Goal: Task Accomplishment & Management: Manage account settings

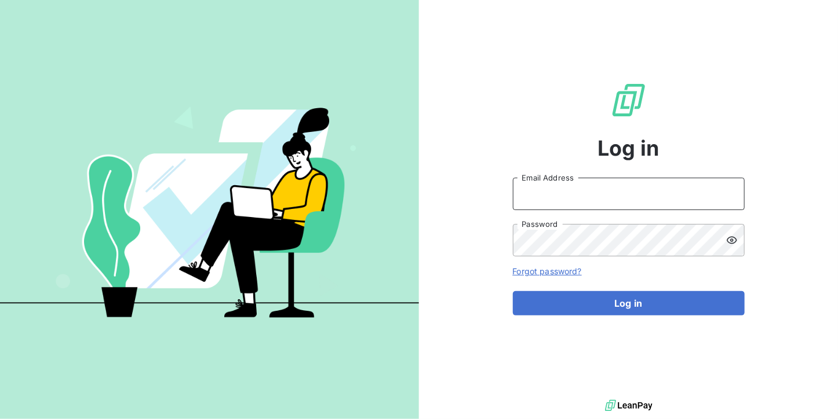
type input "[DOMAIN_NAME][EMAIL_ADDRESS][DOMAIN_NAME]"
click at [638, 192] on input "[DOMAIN_NAME][EMAIL_ADDRESS][DOMAIN_NAME]" at bounding box center [629, 194] width 232 height 32
click at [687, 174] on div "Log in [DOMAIN_NAME][EMAIL_ADDRESS][DOMAIN_NAME] Email Address Password Forgot …" at bounding box center [629, 198] width 232 height 397
click at [651, 199] on input "[DOMAIN_NAME][EMAIL_ADDRESS][DOMAIN_NAME]" at bounding box center [629, 194] width 232 height 32
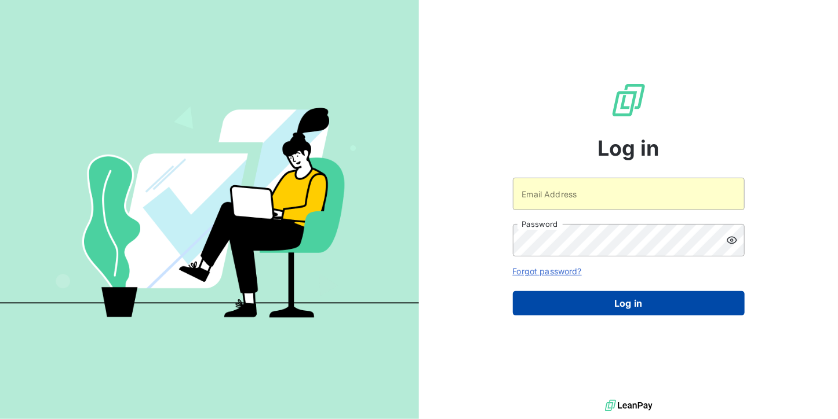
click at [607, 304] on button "Log in" at bounding box center [629, 303] width 232 height 24
click at [585, 296] on button "Log in" at bounding box center [629, 303] width 232 height 24
click at [652, 297] on button "Log in" at bounding box center [629, 303] width 232 height 24
click at [603, 297] on button "Log in" at bounding box center [629, 303] width 232 height 24
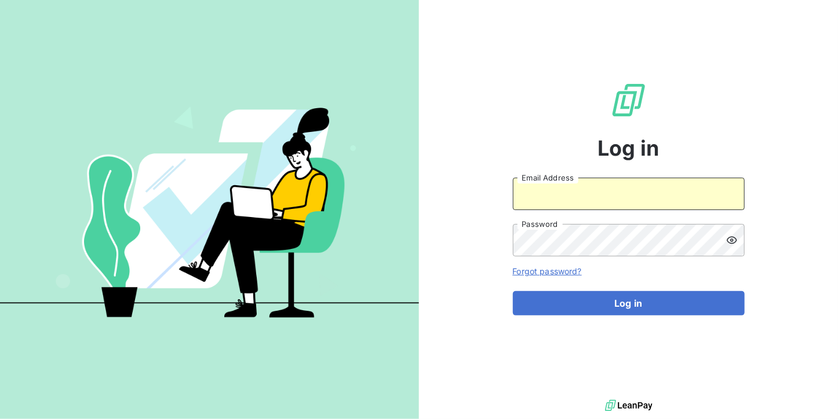
click at [637, 199] on input "Email Address" at bounding box center [629, 194] width 232 height 32
type input "[EMAIL_ADDRESS][DOMAIN_NAME]"
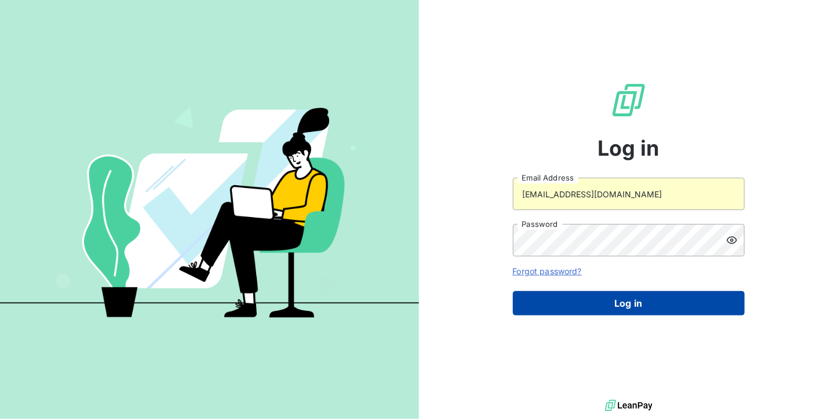
click at [611, 297] on button "Log in" at bounding box center [629, 303] width 232 height 24
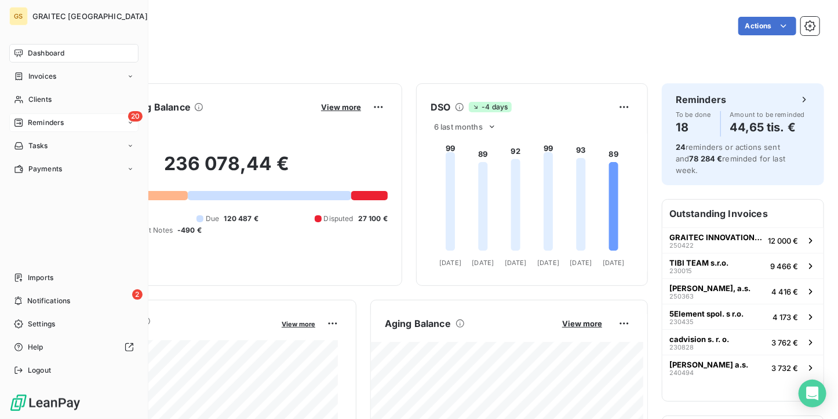
click at [52, 126] on span "Reminders" at bounding box center [46, 123] width 36 height 10
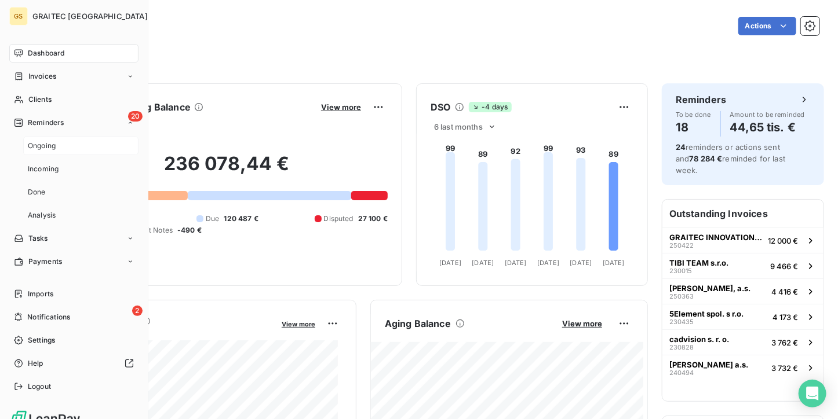
click at [48, 152] on div "Ongoing" at bounding box center [80, 146] width 115 height 19
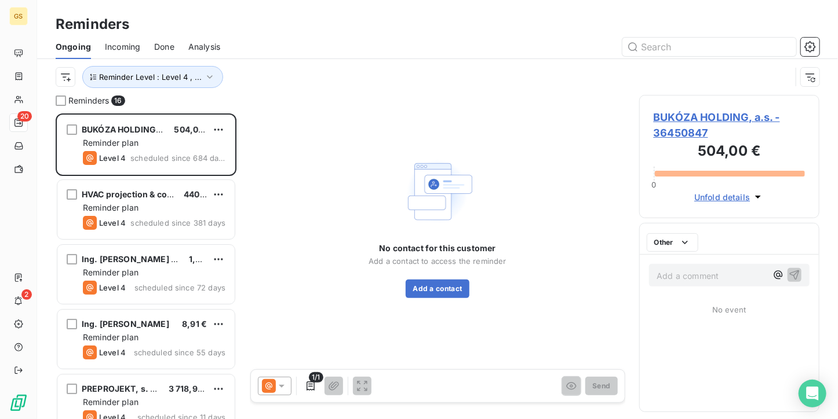
scroll to position [297, 172]
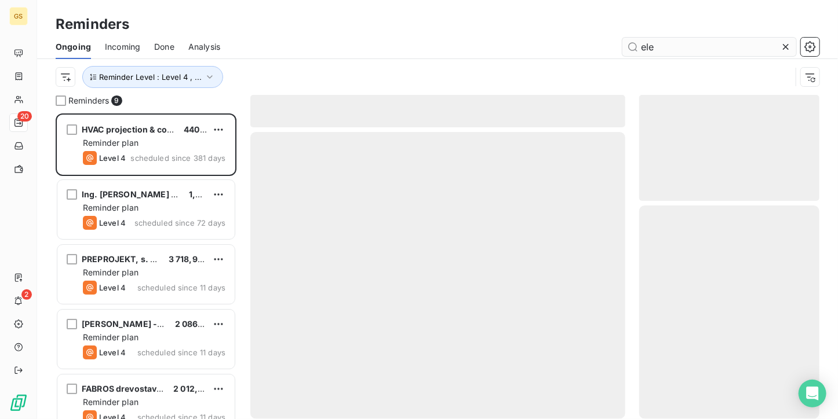
scroll to position [297, 172]
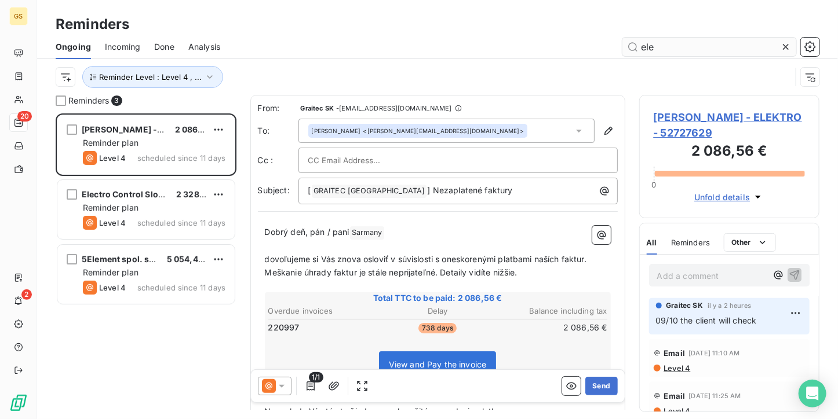
scroll to position [297, 172]
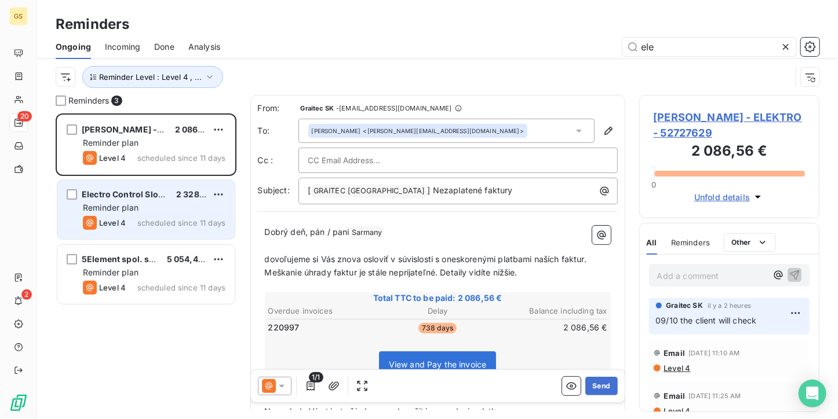
type input "ele"
click at [123, 231] on div "Electro Control Slovakia s.r.o. 2 328,27 € Reminder plan Level 4 scheduled sinc…" at bounding box center [145, 209] width 177 height 59
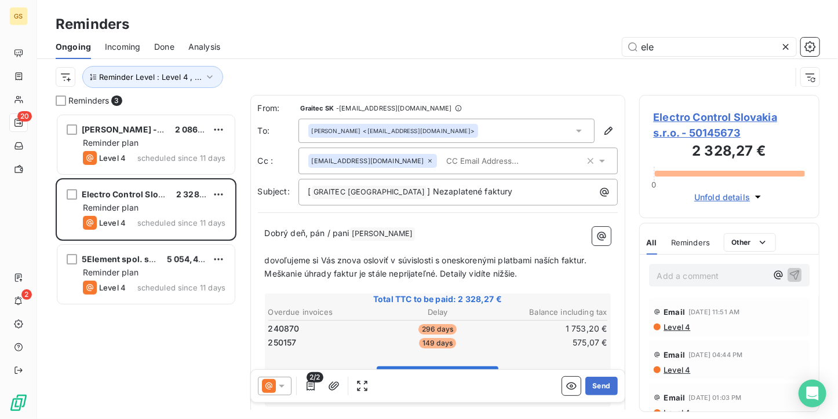
click at [678, 115] on span "Electro Control Slovakia s.r.o. - 50145673" at bounding box center [730, 125] width 152 height 31
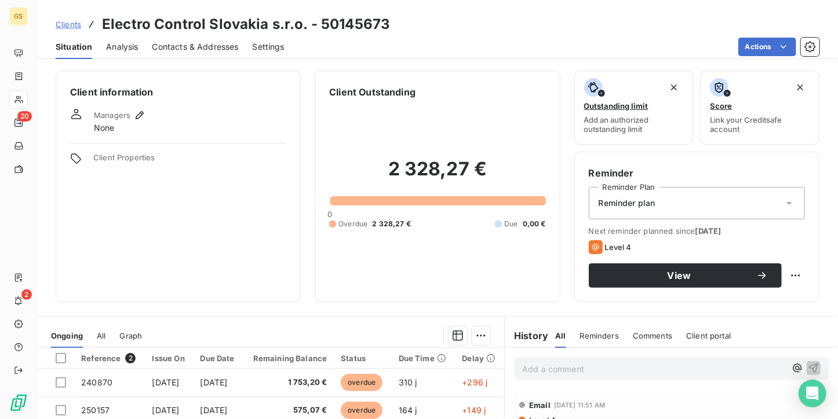
scroll to position [116, 0]
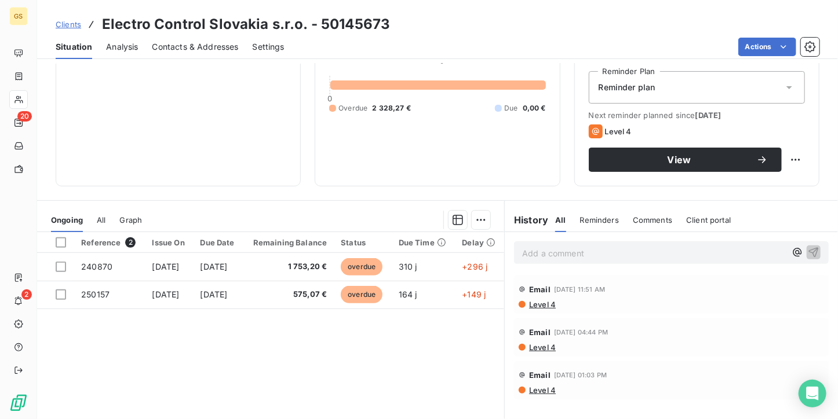
click at [523, 251] on p "Add a comment ﻿" at bounding box center [654, 253] width 264 height 14
click at [575, 254] on p "09/" at bounding box center [654, 252] width 264 height 13
click at [808, 251] on icon "button" at bounding box center [814, 252] width 12 height 12
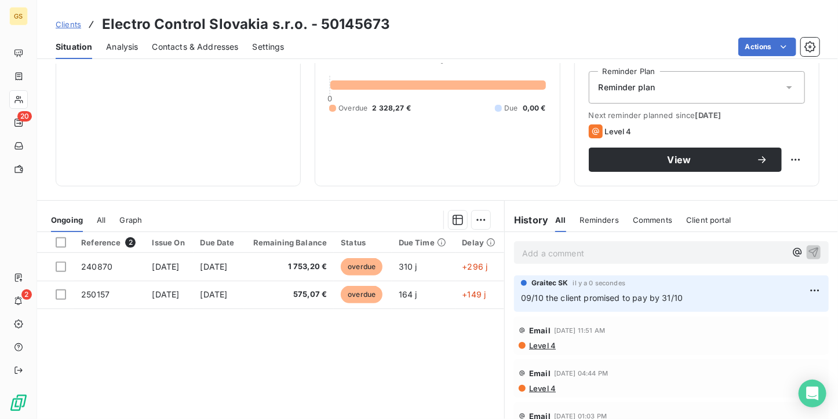
scroll to position [0, 0]
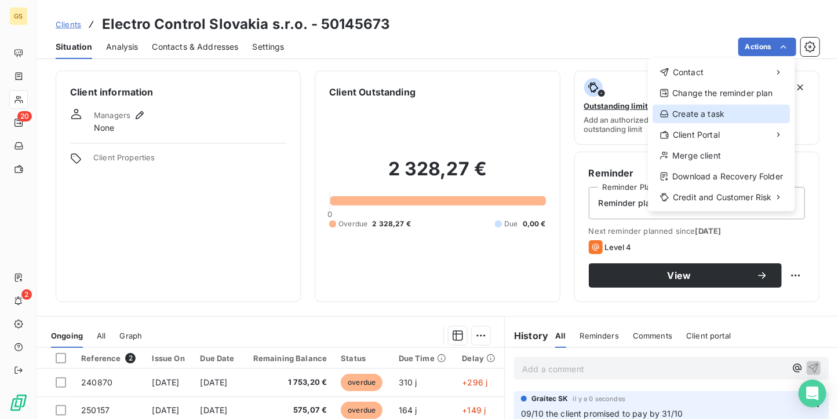
click at [688, 114] on div "Create a task" at bounding box center [720, 114] width 137 height 19
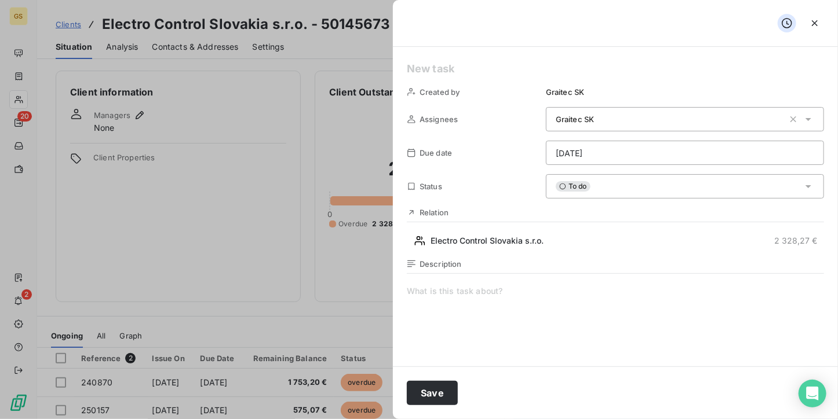
click at [802, 188] on icon at bounding box center [808, 187] width 12 height 12
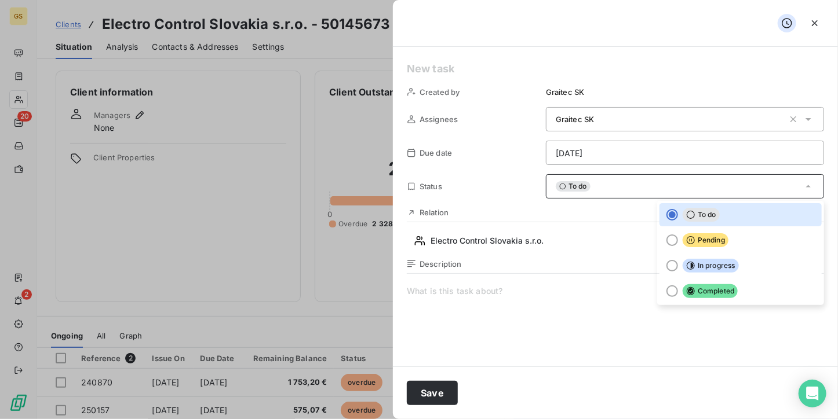
click at [335, 120] on div at bounding box center [419, 209] width 838 height 419
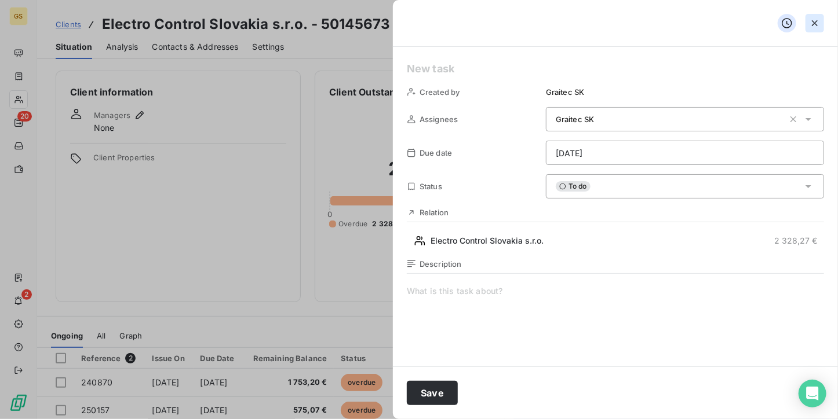
click at [812, 25] on icon "button" at bounding box center [815, 23] width 6 height 6
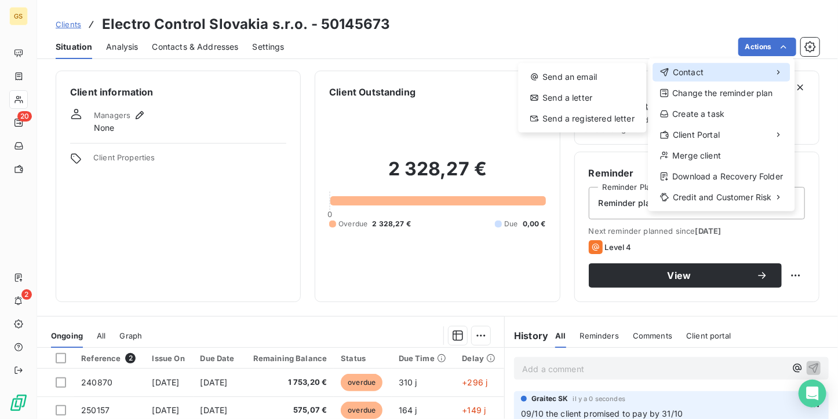
click at [778, 67] on div "Contact" at bounding box center [720, 72] width 137 height 19
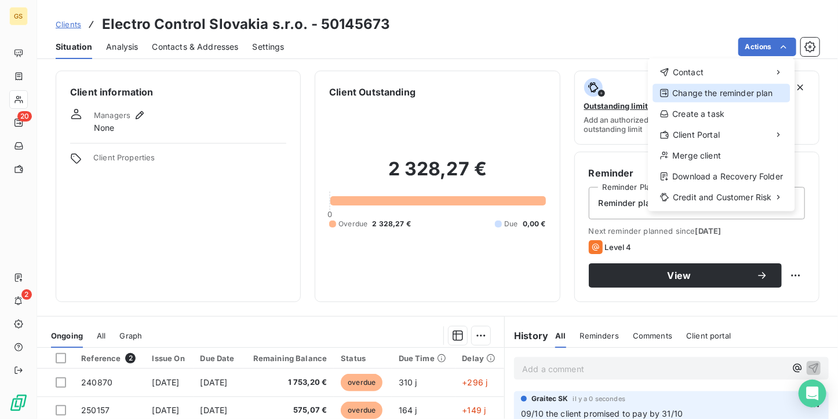
click at [779, 99] on div "Change the reminder plan" at bounding box center [720, 93] width 137 height 19
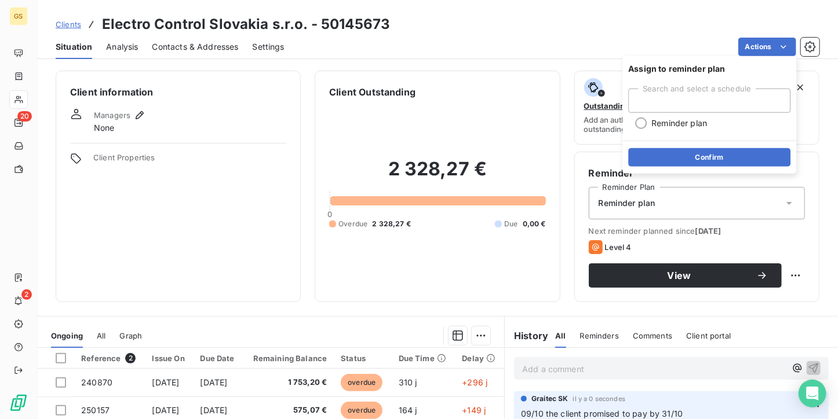
click at [779, 99] on div "Search and select a schedule" at bounding box center [709, 101] width 162 height 24
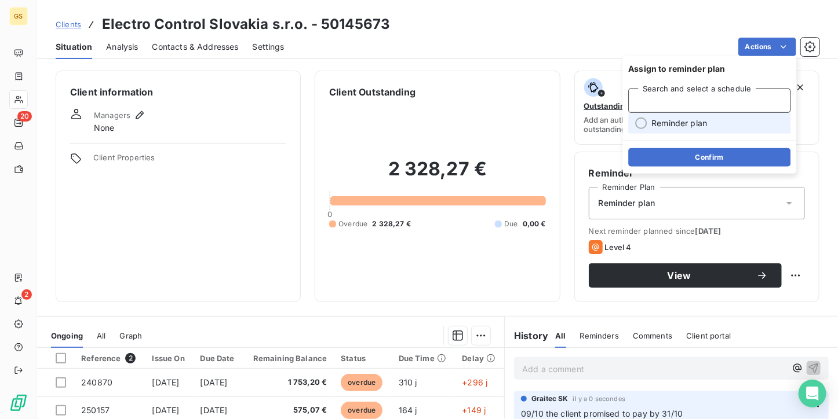
click at [718, 21] on div "Clients Electro Control [GEOGRAPHIC_DATA] s.r.o. - 50145673" at bounding box center [437, 24] width 801 height 21
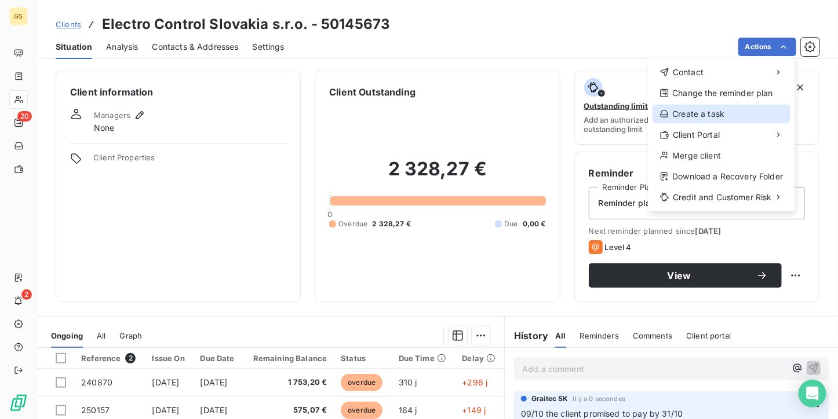
click at [745, 123] on div "Create a task" at bounding box center [720, 114] width 137 height 19
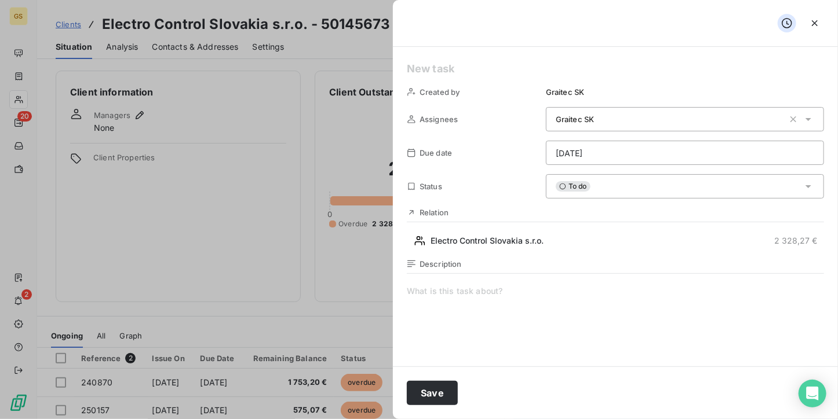
click at [328, 123] on div at bounding box center [419, 209] width 838 height 419
click at [806, 22] on button "button" at bounding box center [814, 23] width 19 height 19
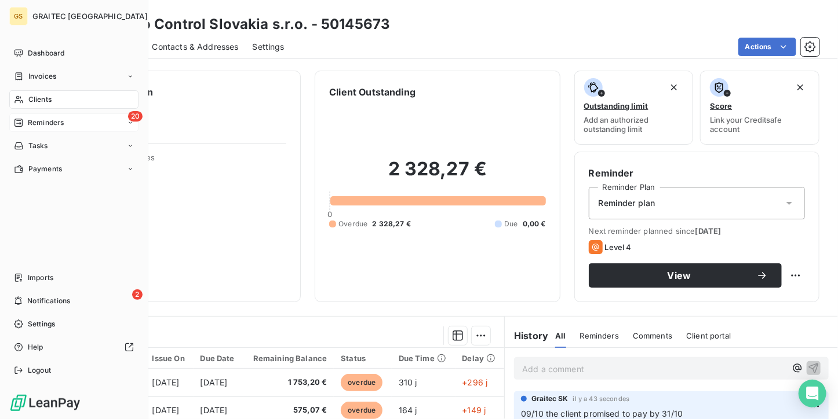
click at [39, 119] on span "Reminders" at bounding box center [46, 123] width 36 height 10
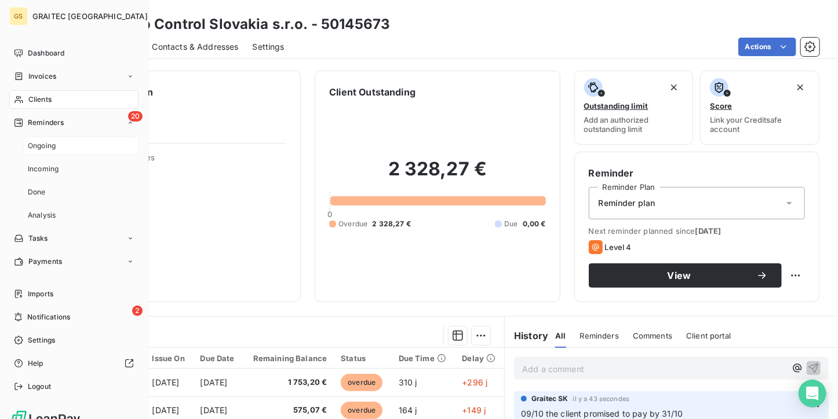
click at [37, 138] on div "Ongoing" at bounding box center [80, 146] width 115 height 19
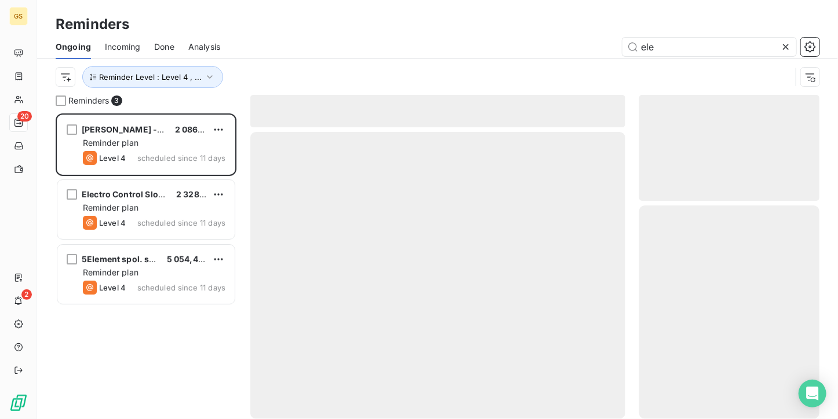
scroll to position [297, 172]
click at [188, 74] on span "Reminder Level : Level 4 , ..." at bounding box center [150, 76] width 103 height 9
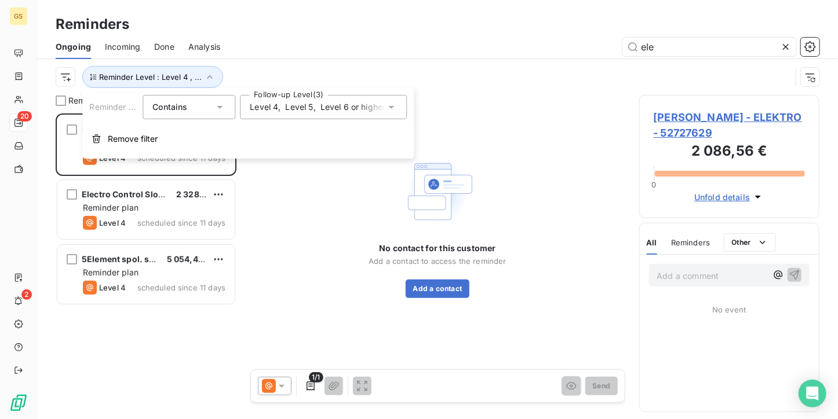
click at [389, 108] on icon at bounding box center [391, 107] width 12 height 12
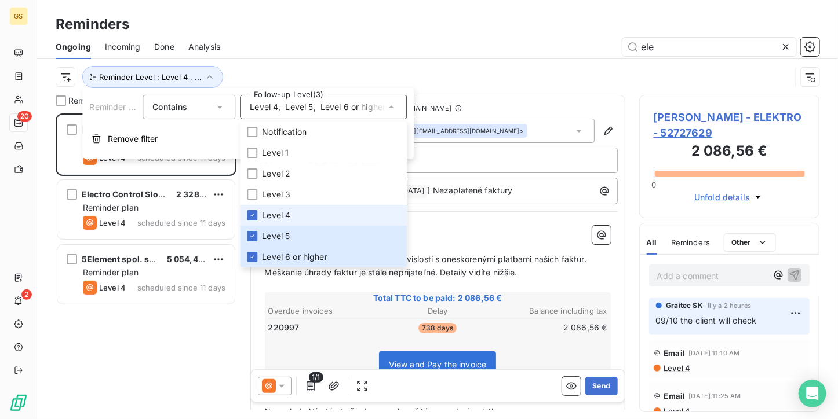
click at [267, 217] on span "Level 4" at bounding box center [276, 216] width 28 height 12
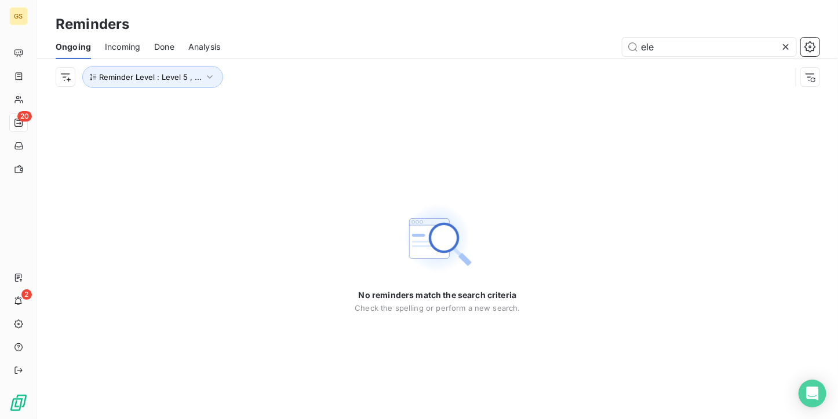
click at [260, 47] on div "ele" at bounding box center [526, 47] width 585 height 19
click at [169, 75] on span "Reminder Level : Level 5 , ..." at bounding box center [150, 76] width 103 height 9
click at [171, 245] on div "No reminders match the search criteria Check the spelling or perform a new sear…" at bounding box center [437, 257] width 801 height 324
click at [205, 70] on button "Reminder Level : Level 5 , ..." at bounding box center [152, 77] width 141 height 22
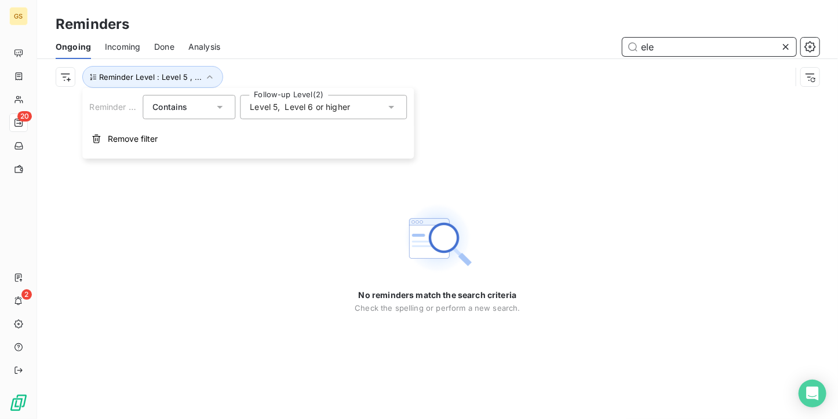
click at [667, 46] on input "ele" at bounding box center [709, 47] width 174 height 19
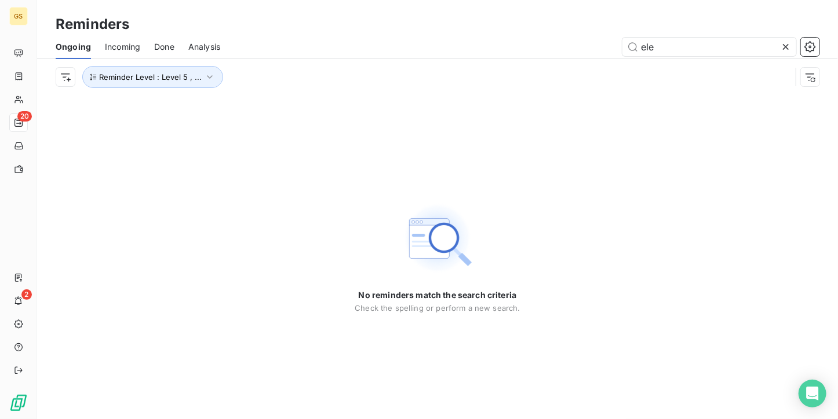
click at [780, 41] on icon at bounding box center [786, 47] width 12 height 12
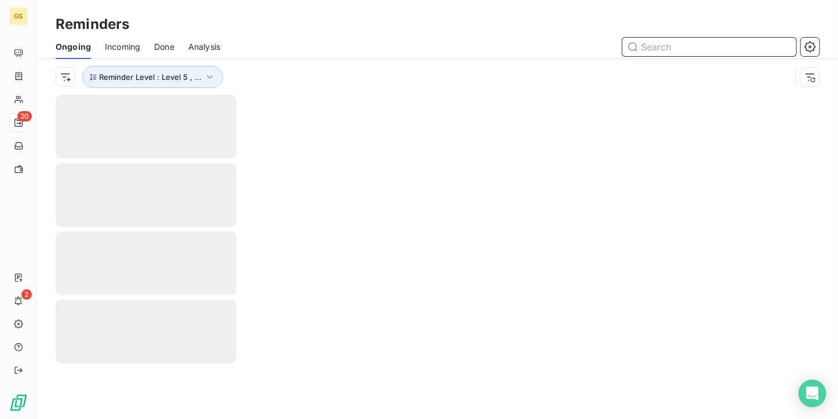
click at [688, 48] on input "text" at bounding box center [709, 47] width 174 height 19
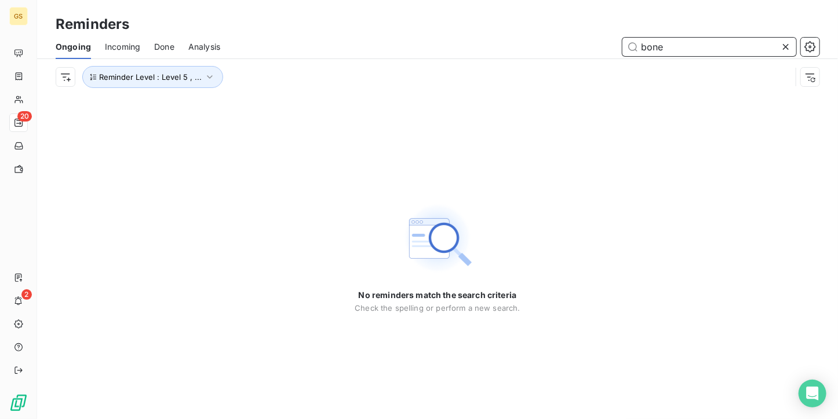
type input "bone"
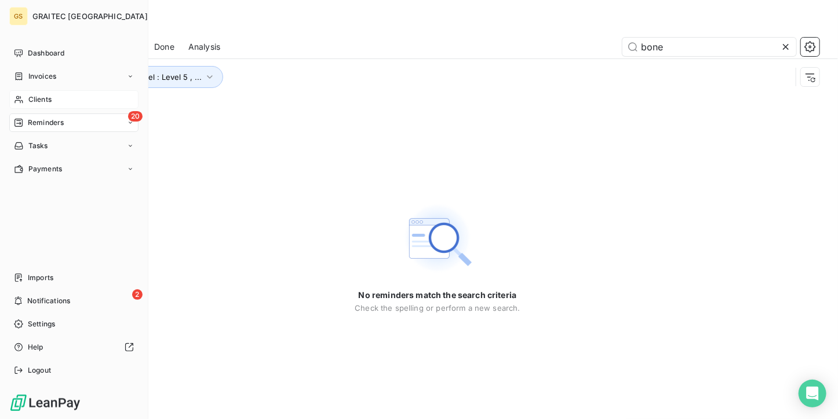
click at [28, 96] on span "Clients" at bounding box center [39, 99] width 23 height 10
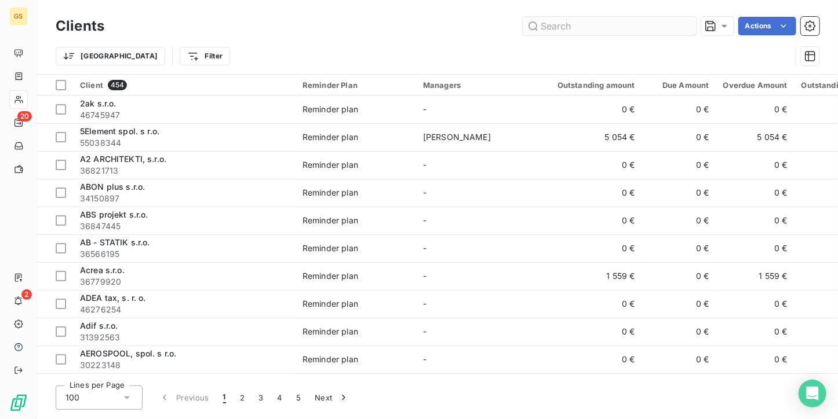
click at [593, 27] on input "text" at bounding box center [610, 26] width 174 height 19
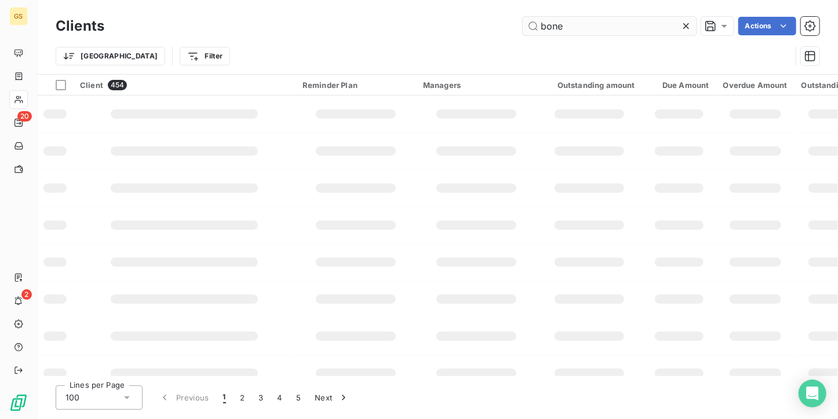
type input "bone"
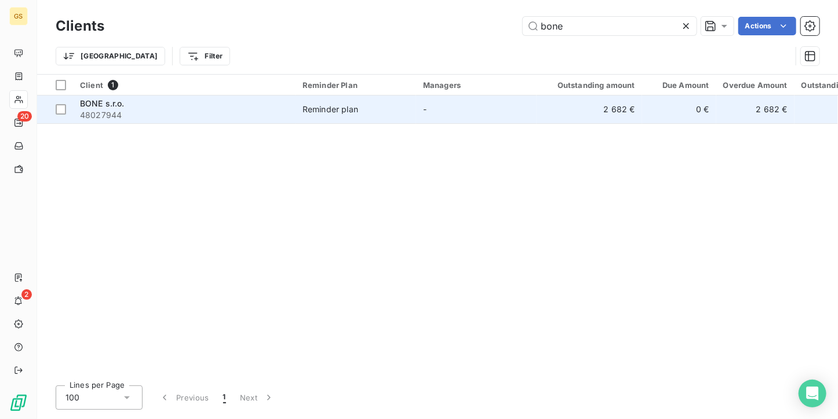
click at [271, 112] on span "48027944" at bounding box center [184, 116] width 209 height 12
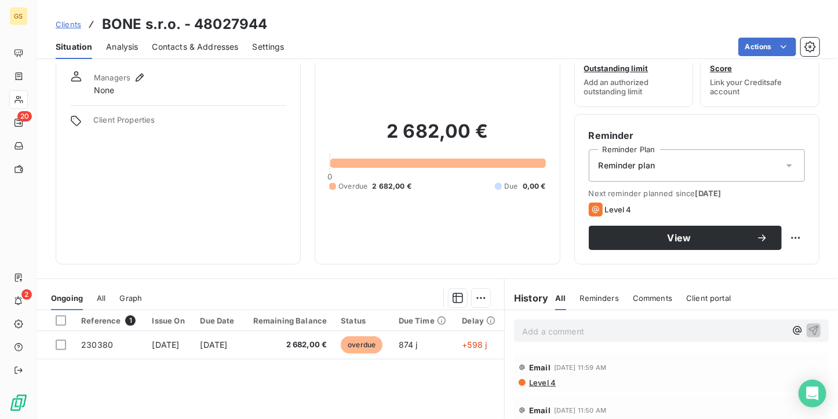
scroll to position [58, 0]
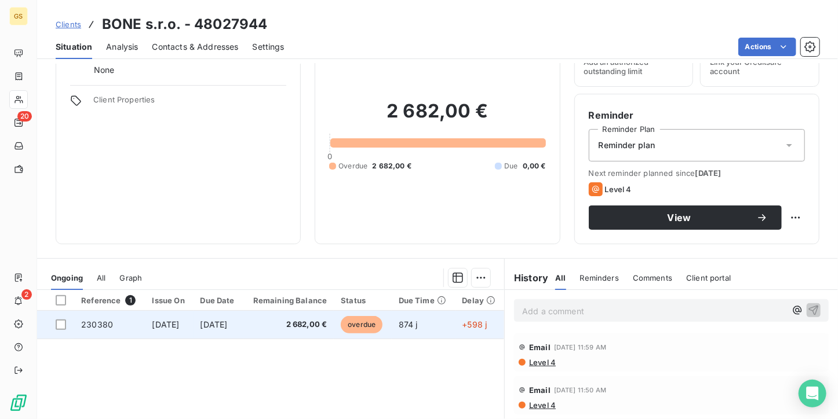
click at [243, 330] on td "[DATE]" at bounding box center [219, 325] width 50 height 28
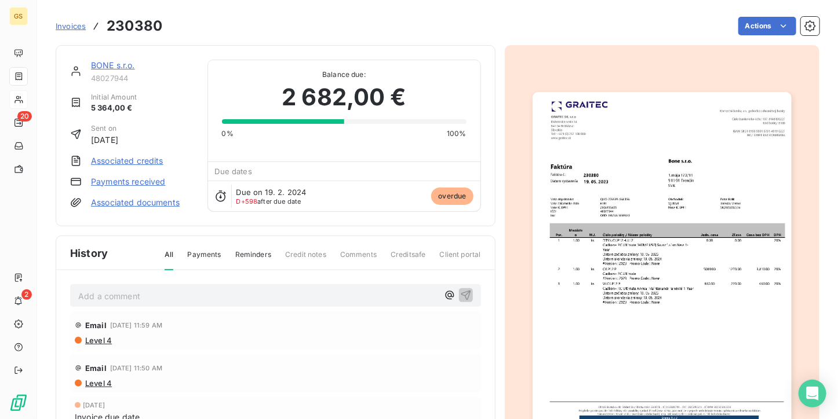
click at [689, 198] on img "button" at bounding box center [661, 275] width 259 height 366
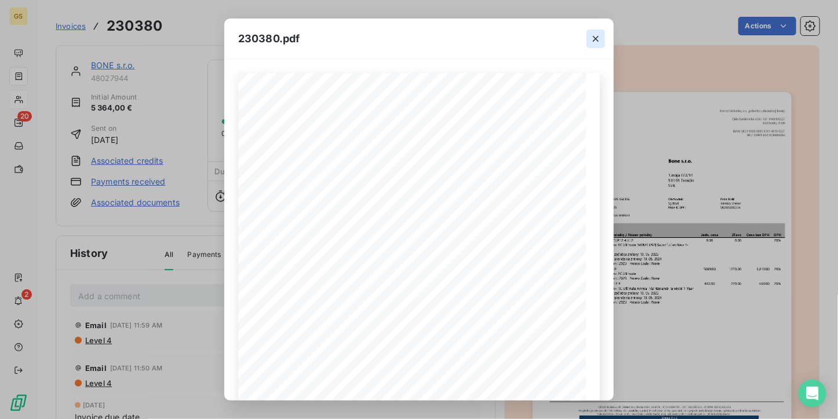
click at [591, 39] on icon "button" at bounding box center [596, 39] width 12 height 12
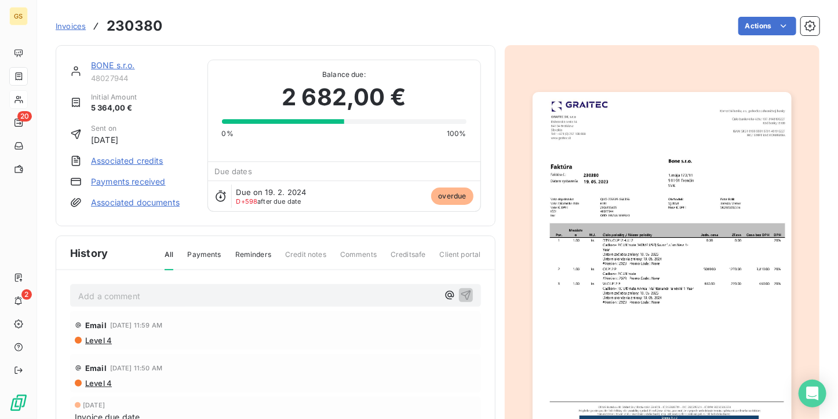
click at [123, 289] on p "Add a comment ﻿" at bounding box center [258, 296] width 360 height 14
drag, startPoint x: 107, startPoint y: 291, endPoint x: 70, endPoint y: 291, distance: 37.1
click at [70, 291] on div "/" at bounding box center [275, 294] width 411 height 21
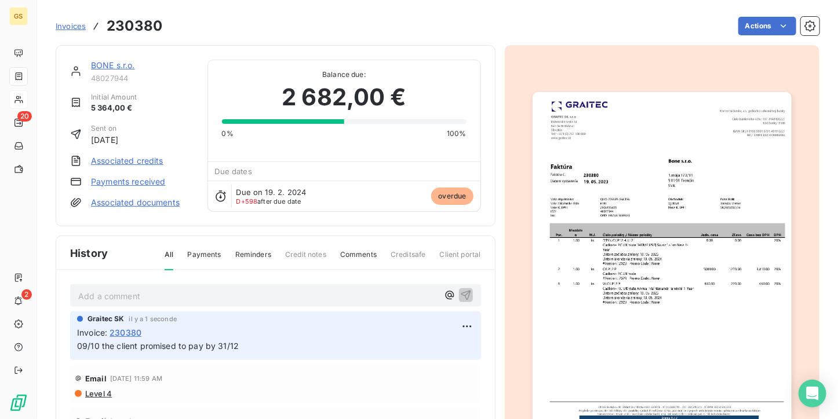
click at [111, 58] on div "BONE s.r.o. 48027944 Initial Amount 5 364,00 € Sent on [DATE] Associated credit…" at bounding box center [276, 135] width 440 height 181
click at [106, 64] on link "BONE s.r.o." at bounding box center [113, 65] width 44 height 10
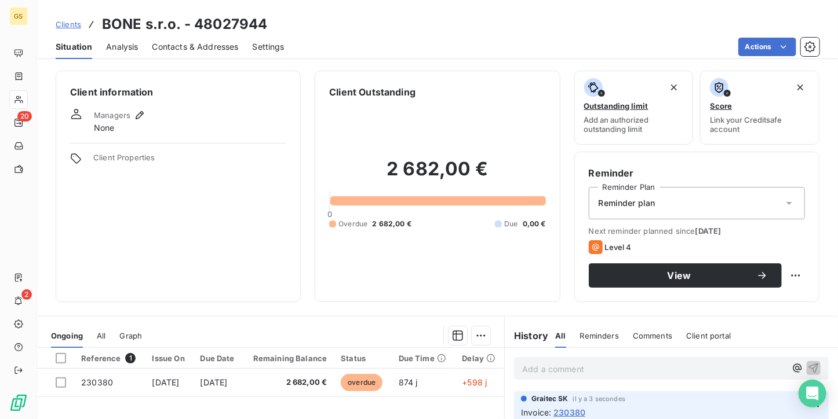
click at [186, 43] on span "Contacts & Addresses" at bounding box center [195, 47] width 86 height 12
